Goal: Communication & Community: Answer question/provide support

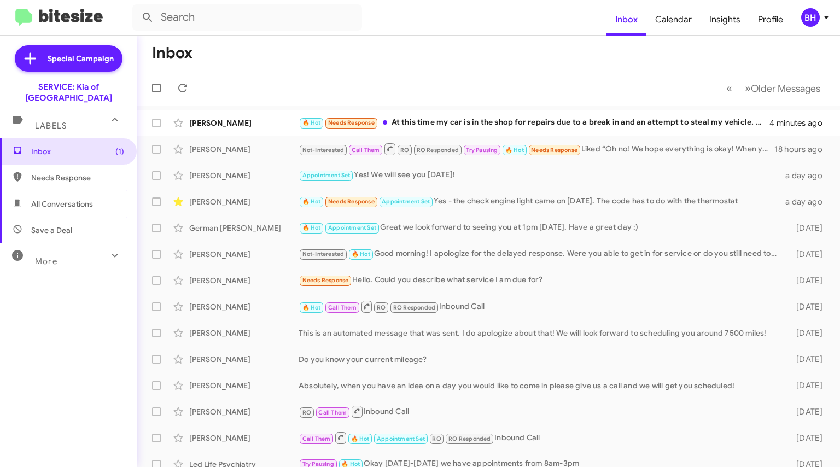
click at [679, 164] on span "[PERSON_NAME] Appointment Set Yes! We will see you [DATE]! a day ago" at bounding box center [488, 175] width 703 height 26
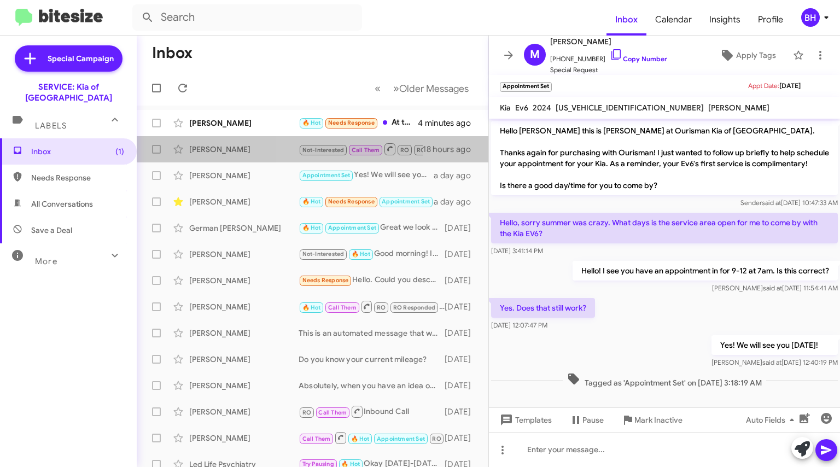
click at [418, 142] on span "Not-Interested Call Them RO RO Responded Try Pausing 🔥 Hot Needs Response" at bounding box center [440, 149] width 283 height 14
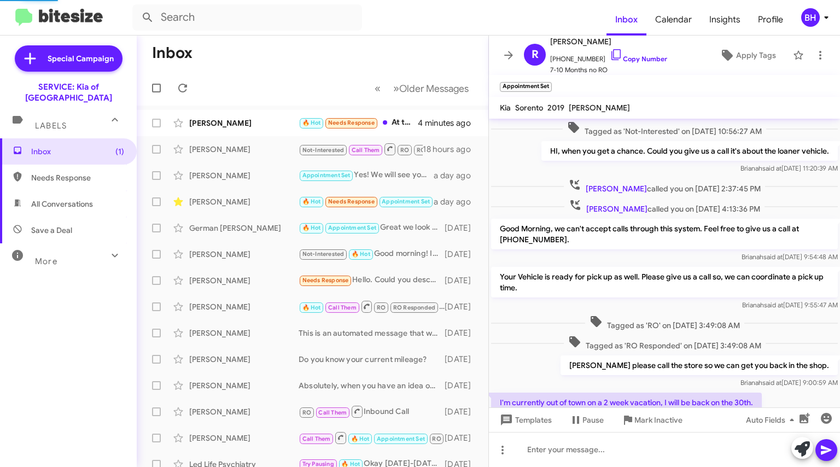
scroll to position [470, 0]
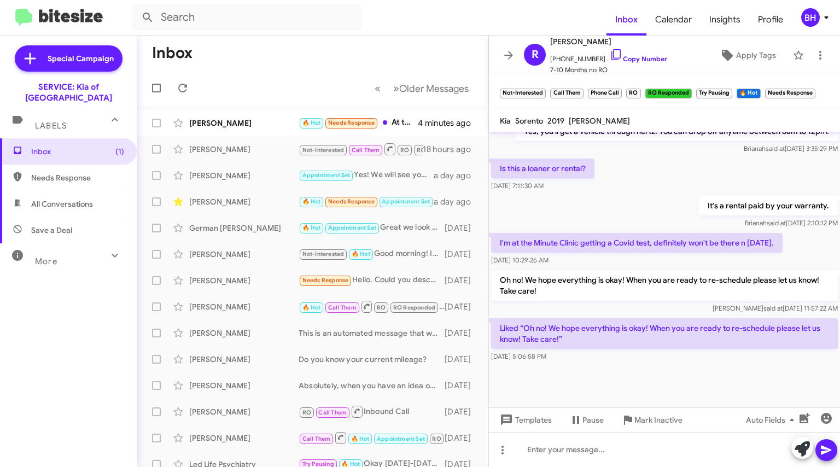
click at [0, 0] on span at bounding box center [0, 0] width 0 height 0
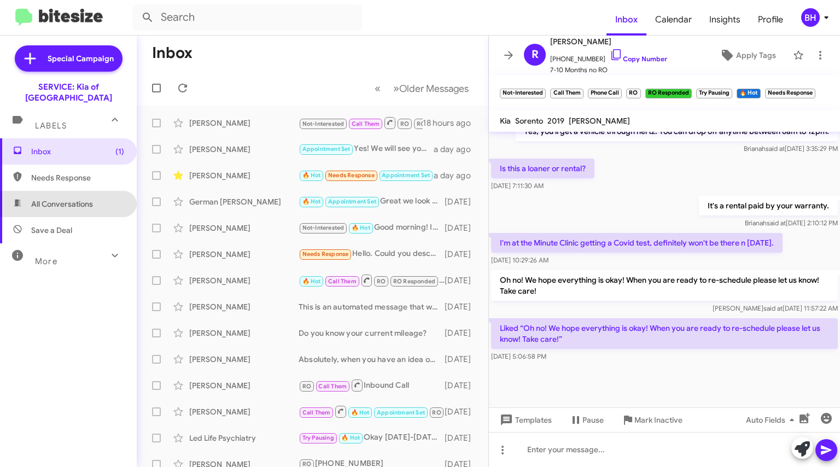
click at [69, 199] on span "All Conversations" at bounding box center [62, 204] width 62 height 11
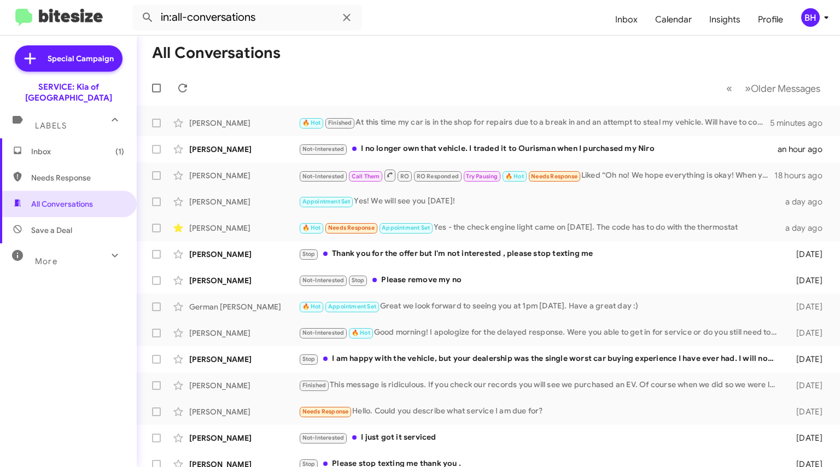
click at [222, 119] on div "[PERSON_NAME]" at bounding box center [243, 123] width 109 height 11
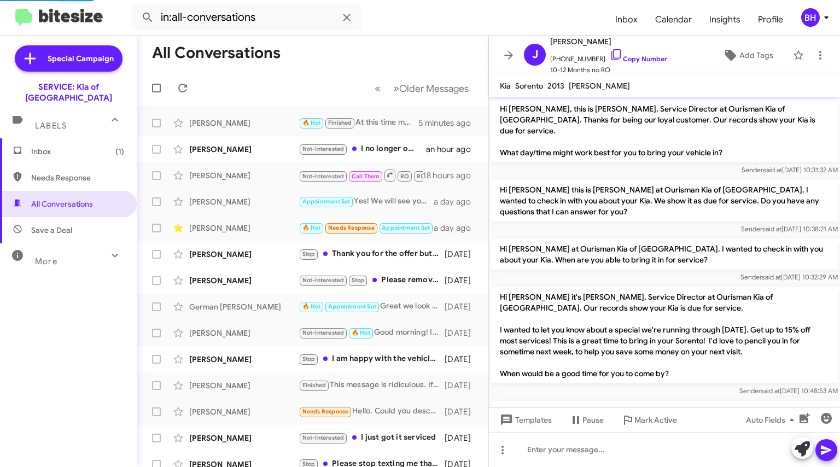
scroll to position [476, 0]
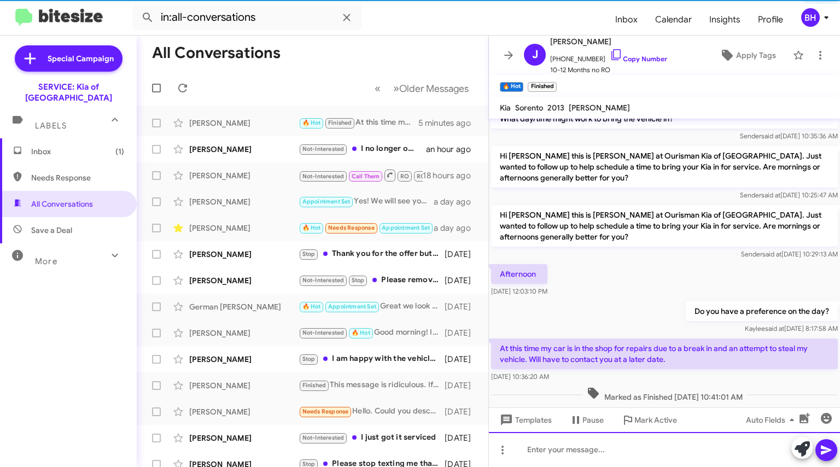
click at [647, 447] on div at bounding box center [664, 449] width 351 height 35
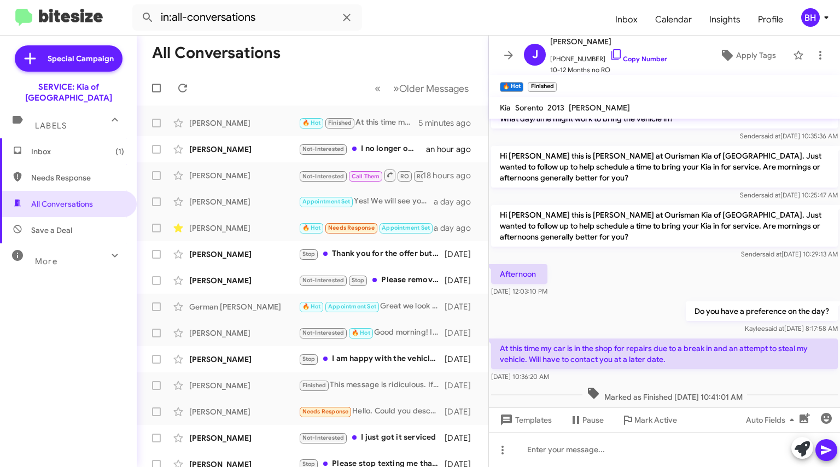
click at [424, 148] on div "Not-Interested I no longer own that vehicle. I traded it to Ourisman when I pur…" at bounding box center [362, 149] width 127 height 13
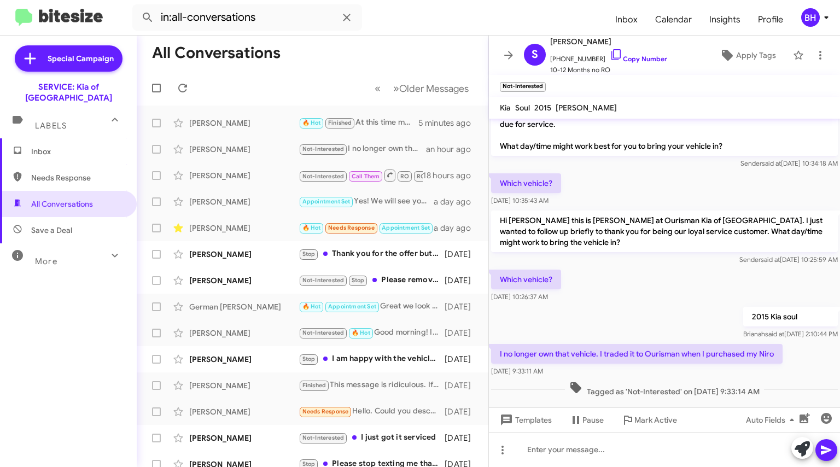
click at [265, 255] on div "[PERSON_NAME]" at bounding box center [243, 254] width 109 height 11
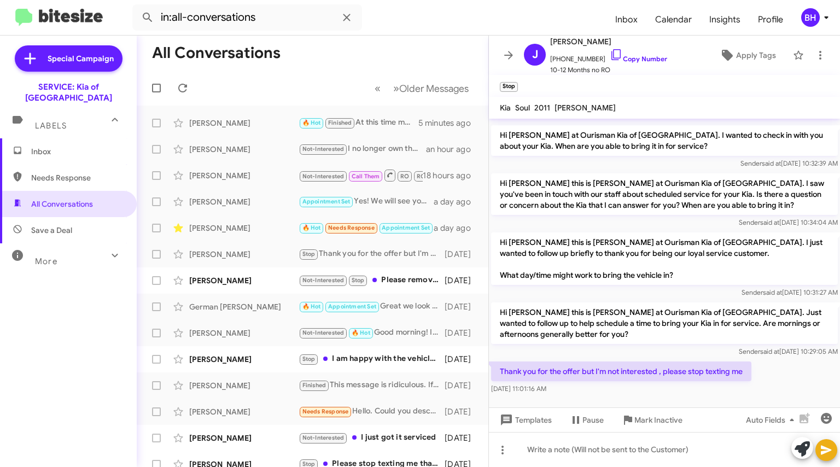
click at [270, 284] on div "[PERSON_NAME]" at bounding box center [243, 280] width 109 height 11
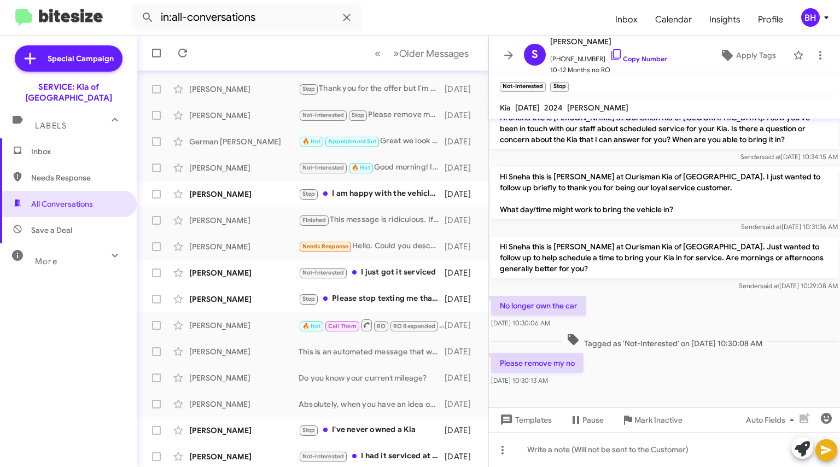
scroll to position [166, 0]
click at [258, 198] on div "[PERSON_NAME]" at bounding box center [243, 193] width 109 height 11
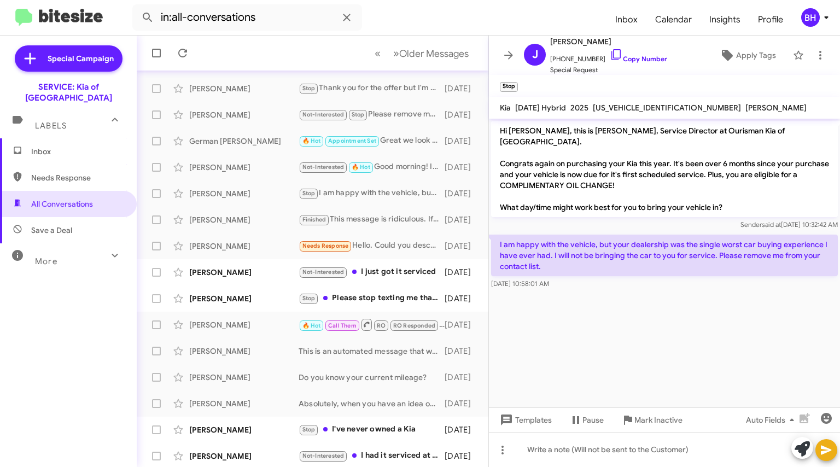
click at [395, 263] on div "[PERSON_NAME] Not-Interested I just got it serviced [DATE]" at bounding box center [312, 272] width 334 height 22
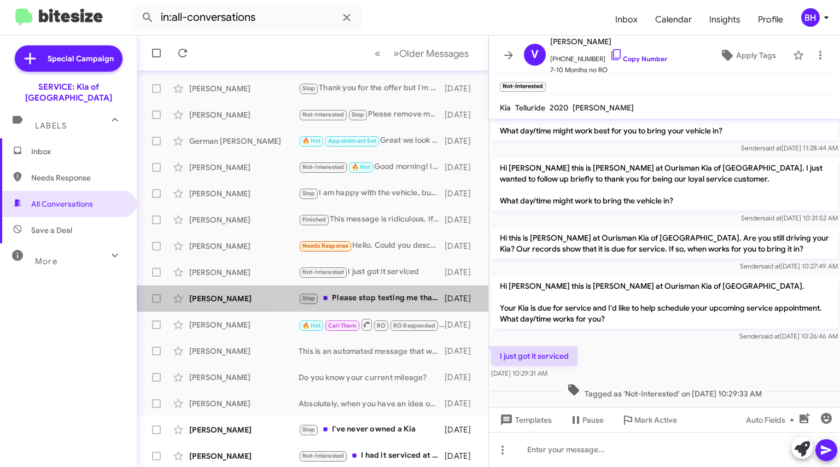
click at [393, 291] on div "[PERSON_NAME] Stop Please stop texting me thank you . [DATE]" at bounding box center [312, 299] width 334 height 22
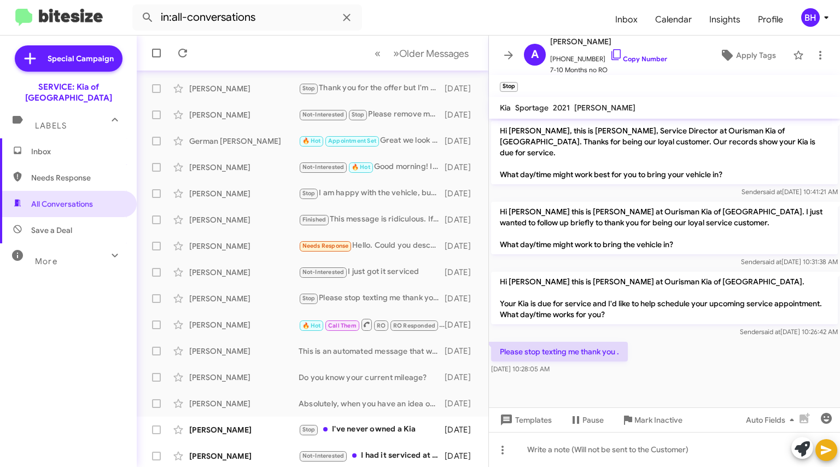
scroll to position [168, 0]
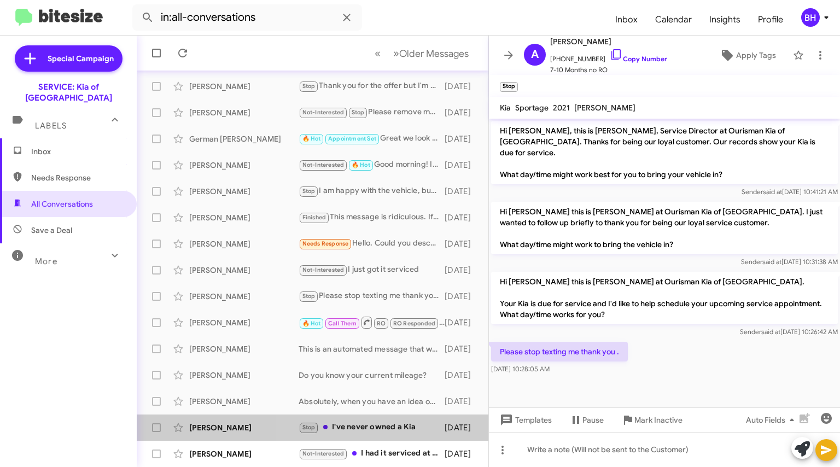
click at [374, 428] on div "Stop I've never owned a Kia" at bounding box center [372, 427] width 146 height 13
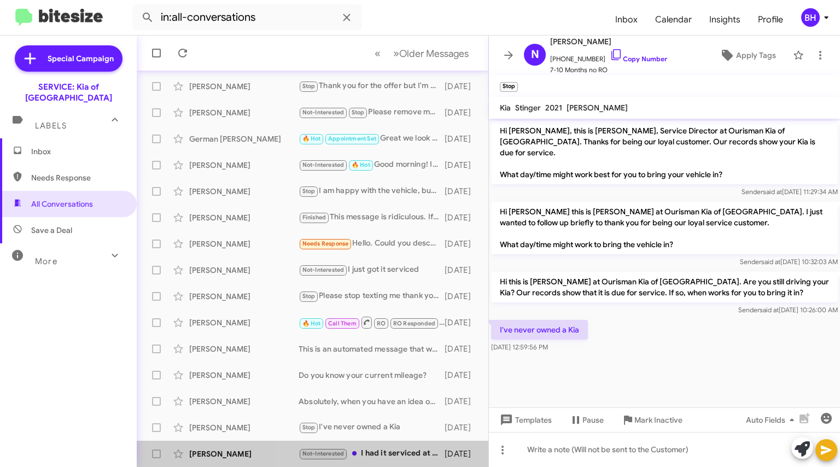
click at [386, 445] on div "[PERSON_NAME] Not-Interested I had it serviced at the [PERSON_NAME] [PERSON_NAM…" at bounding box center [312, 454] width 334 height 22
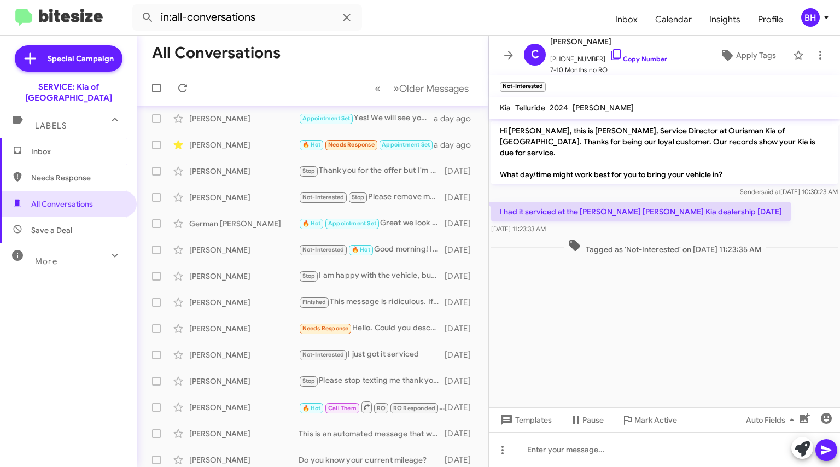
scroll to position [168, 0]
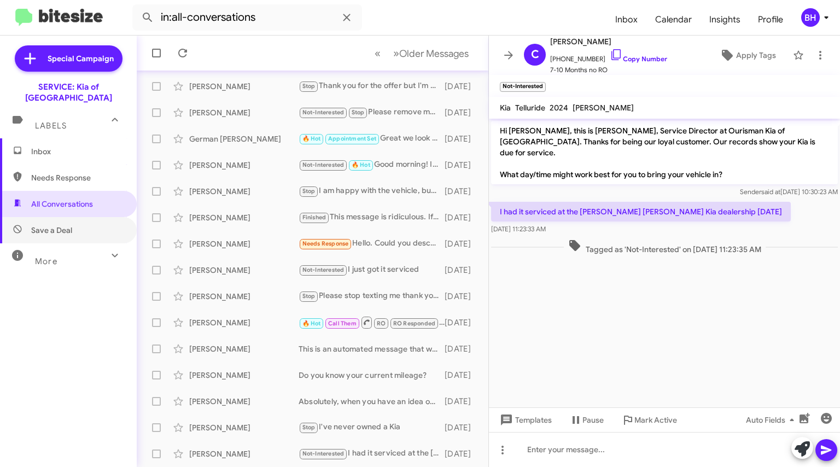
click at [78, 217] on span "Save a Deal" at bounding box center [68, 230] width 137 height 26
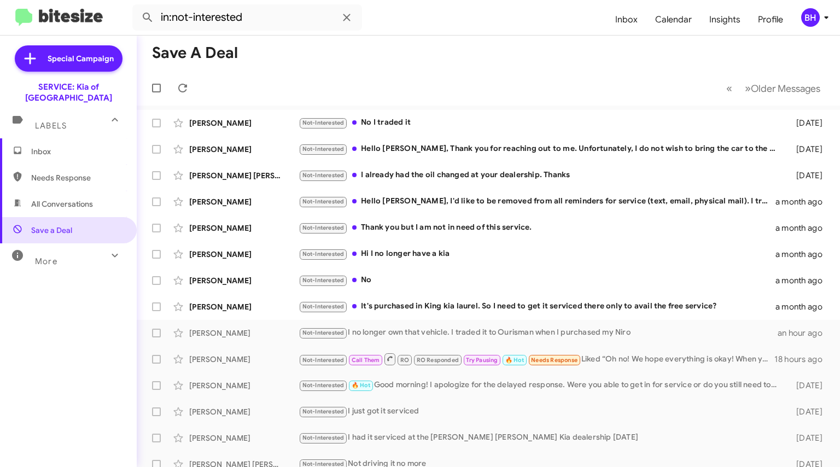
click at [468, 131] on div "[PERSON_NAME] Not-Interested No I traded it [DATE]" at bounding box center [488, 123] width 686 height 22
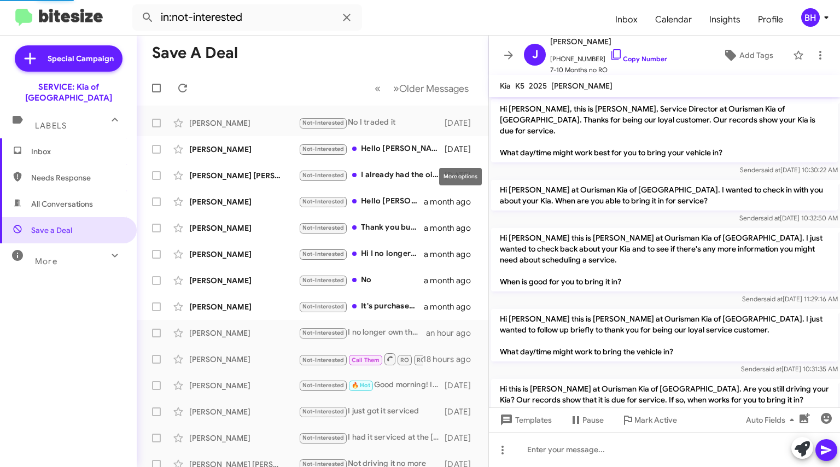
scroll to position [83, 0]
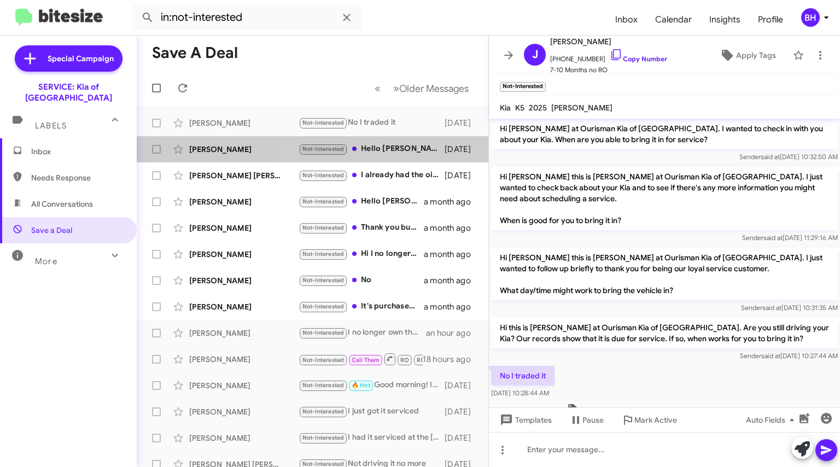
click at [387, 147] on div "Not-Interested Hello [PERSON_NAME], Thank you for reaching out to me. Unfortuna…" at bounding box center [372, 149] width 146 height 13
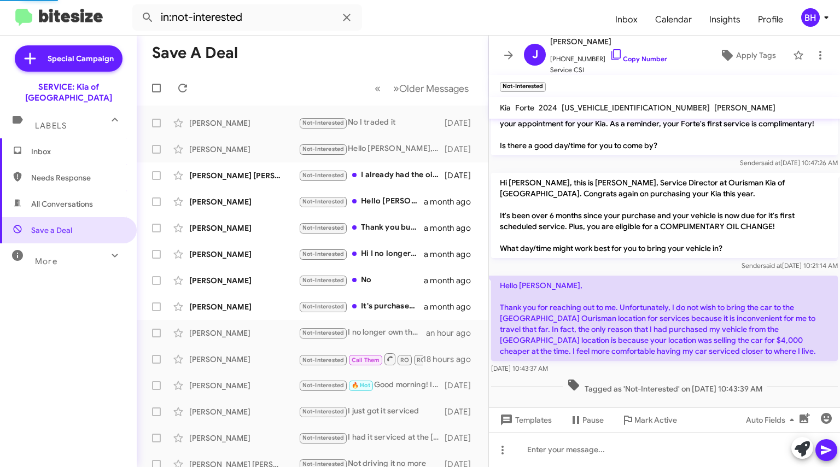
scroll to position [51, 0]
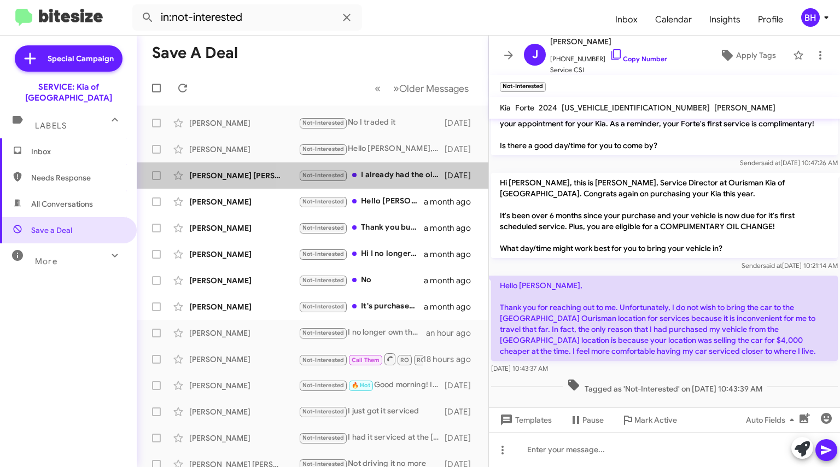
click at [395, 173] on div "Not-Interested I already had the oil changed at your dealership. Thanks" at bounding box center [372, 175] width 146 height 13
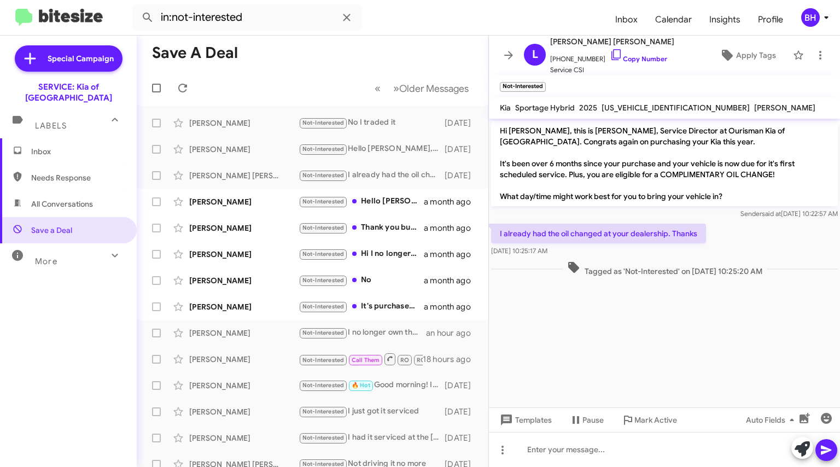
click at [392, 202] on div "Not-Interested Hello [PERSON_NAME], I'd like to be removed from all reminders f…" at bounding box center [361, 201] width 125 height 13
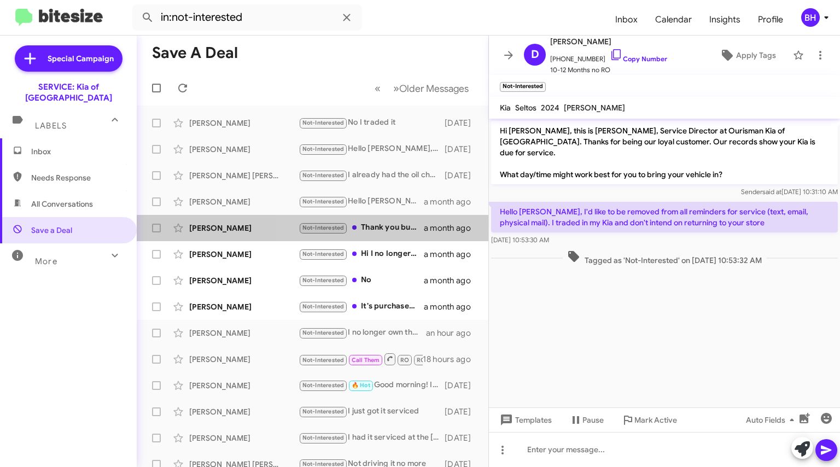
click at [401, 239] on span "[PERSON_NAME] Not-Interested Thank you but I am not in need of this service. a …" at bounding box center [313, 228] width 352 height 26
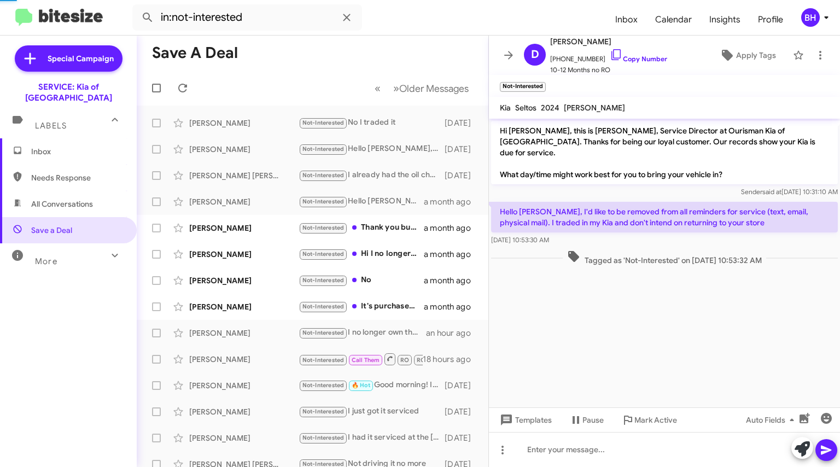
scroll to position [171, 0]
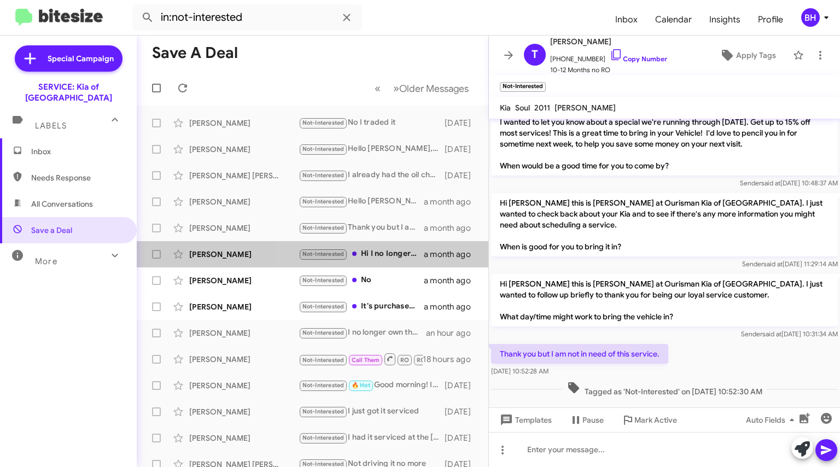
click at [392, 266] on span "[PERSON_NAME] Not-Interested Hi I no longer have a kia a month ago" at bounding box center [313, 254] width 352 height 26
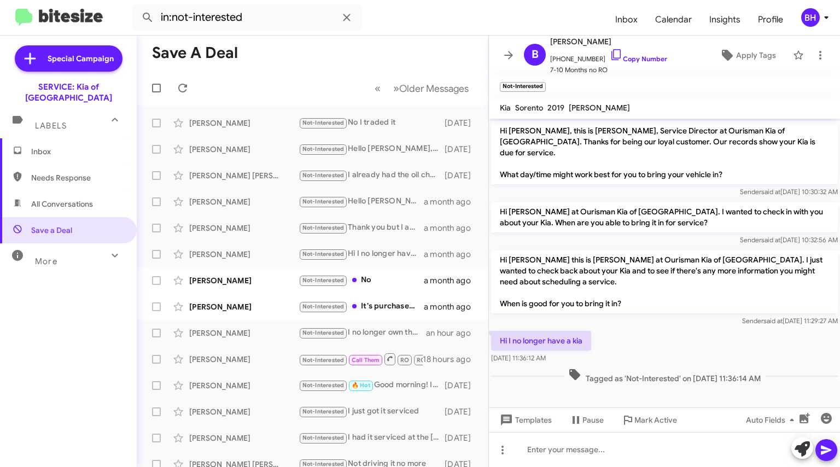
click at [391, 277] on div "Not-Interested No" at bounding box center [361, 280] width 125 height 13
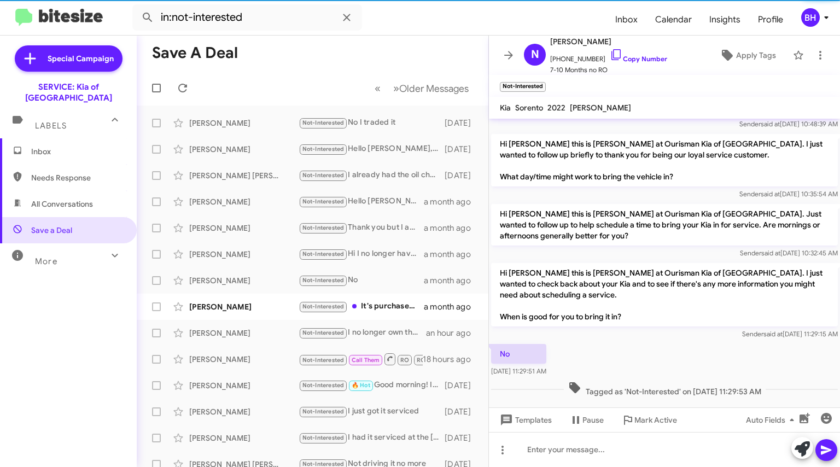
click at [396, 300] on div "Not-Interested It's purchased in King kia laurel. So I need to get it serviced …" at bounding box center [361, 306] width 125 height 13
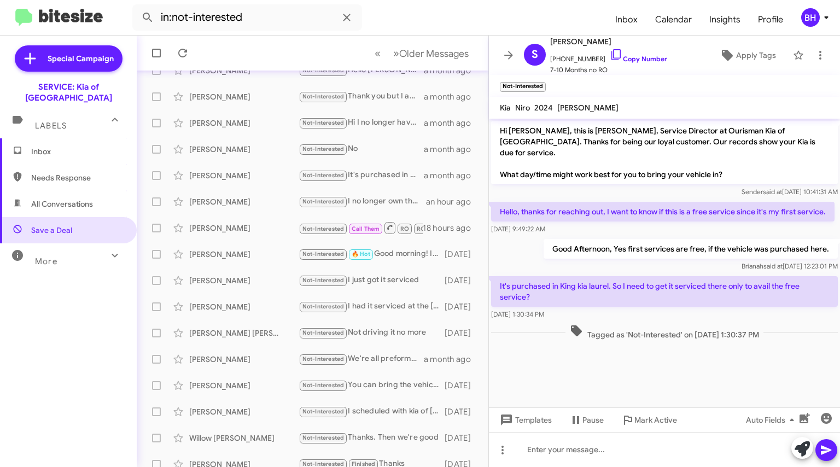
scroll to position [164, 0]
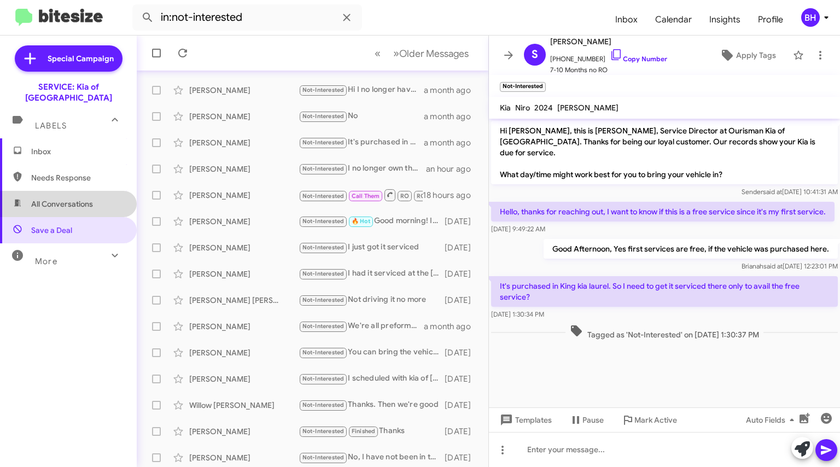
click at [93, 202] on span "All Conversations" at bounding box center [68, 204] width 137 height 26
type input "in:all-conversations"
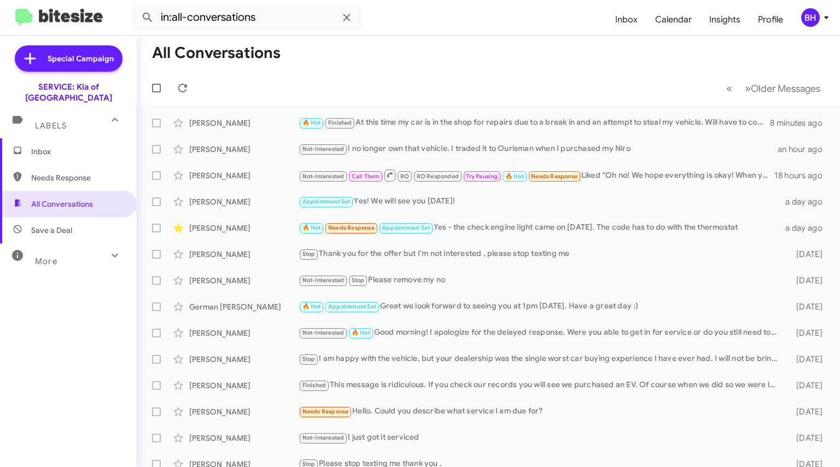
click at [221, 231] on div "[PERSON_NAME]" at bounding box center [243, 228] width 109 height 11
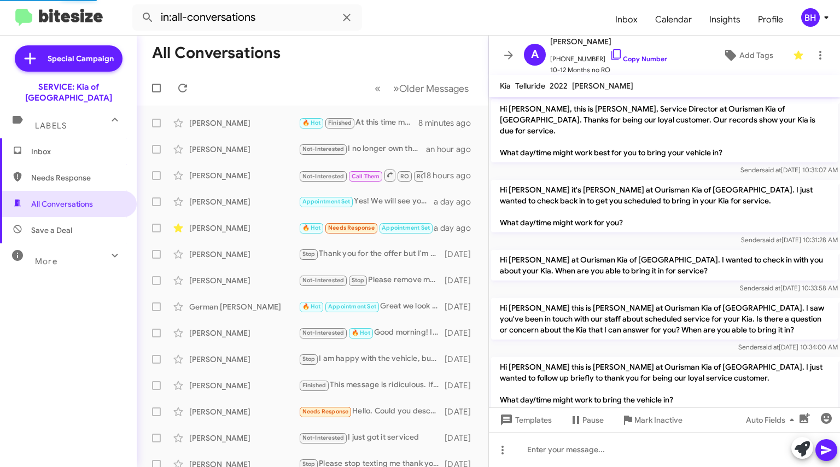
scroll to position [225, 0]
